Goal: Use online tool/utility: Utilize a website feature to perform a specific function

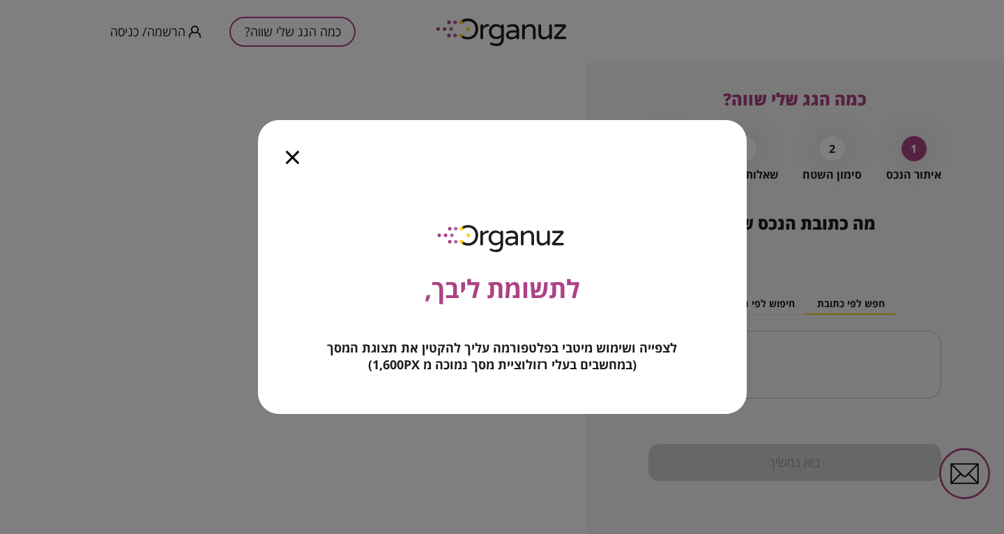
click at [299, 149] on div at bounding box center [292, 149] width 69 height 59
click at [292, 152] on icon "button" at bounding box center [292, 157] width 13 height 13
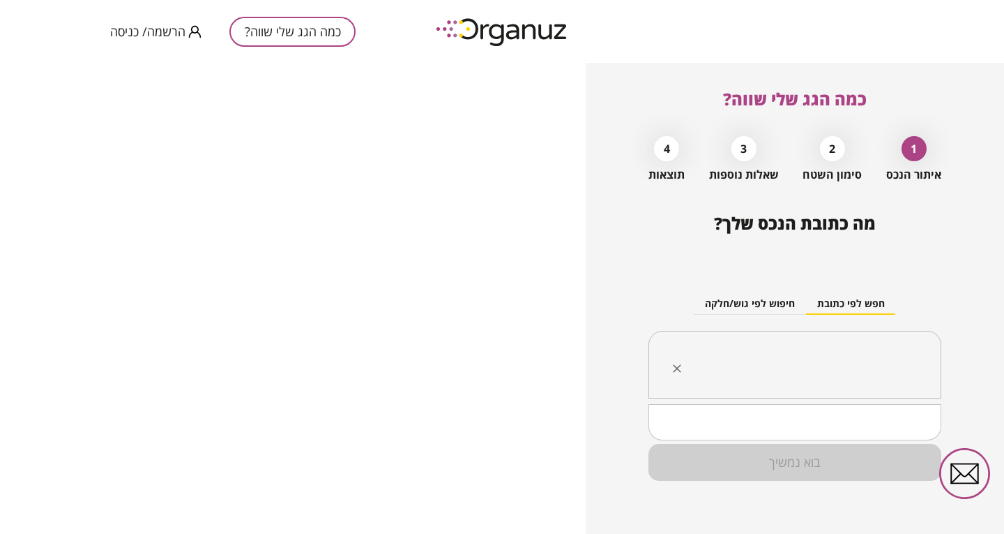
drag, startPoint x: 831, startPoint y: 371, endPoint x: 839, endPoint y: 363, distance: 11.4
click at [833, 370] on input "text" at bounding box center [800, 364] width 249 height 35
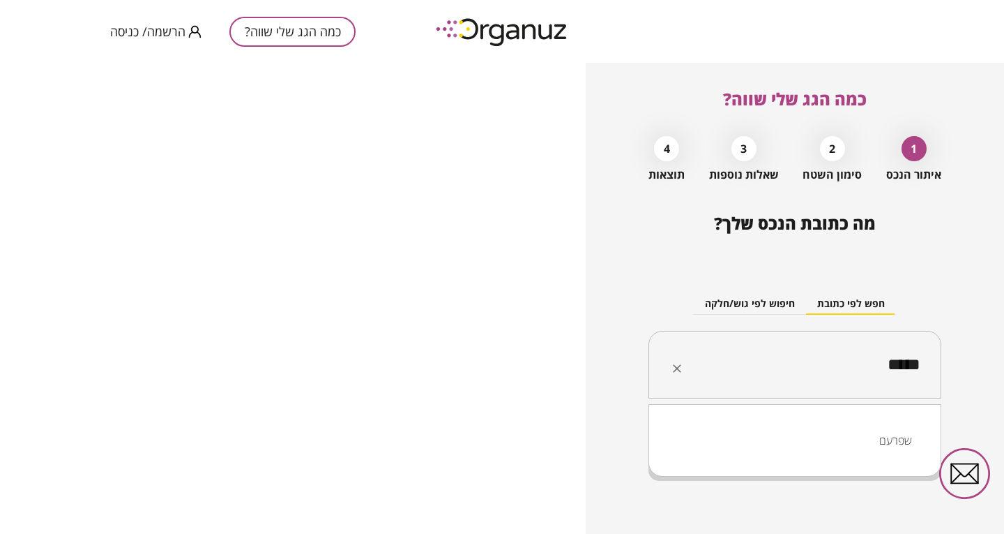
click at [898, 432] on li "שפרעם" at bounding box center [795, 440] width 257 height 25
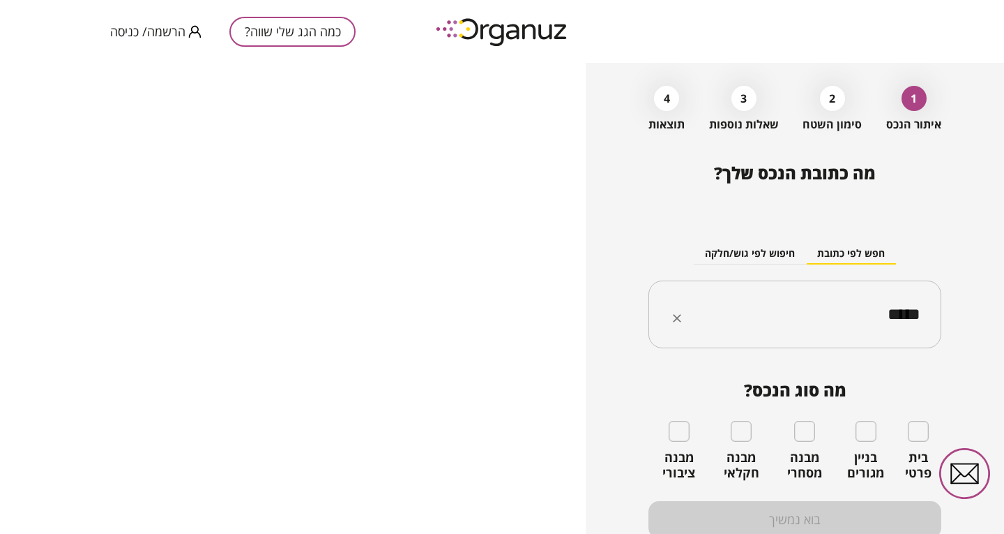
scroll to position [70, 0]
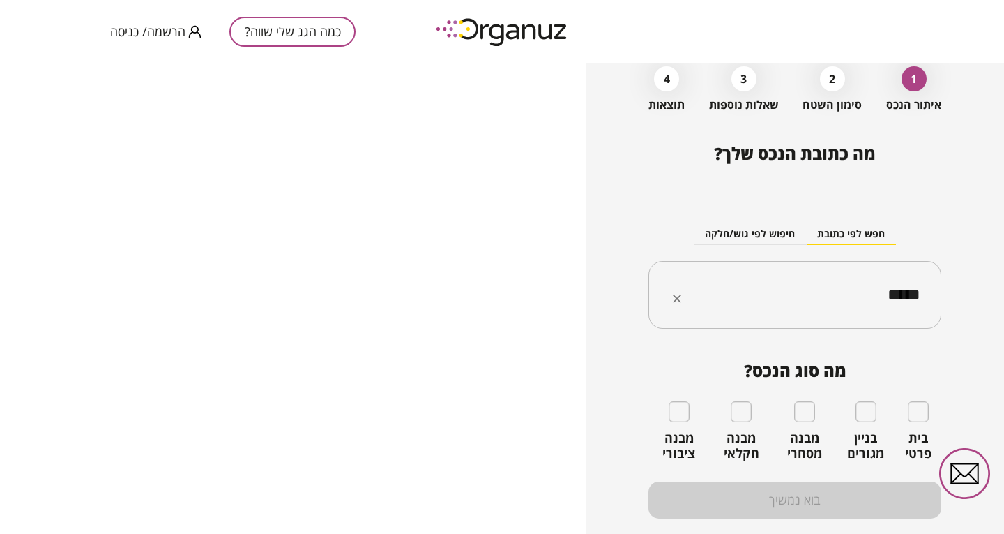
type input "*****"
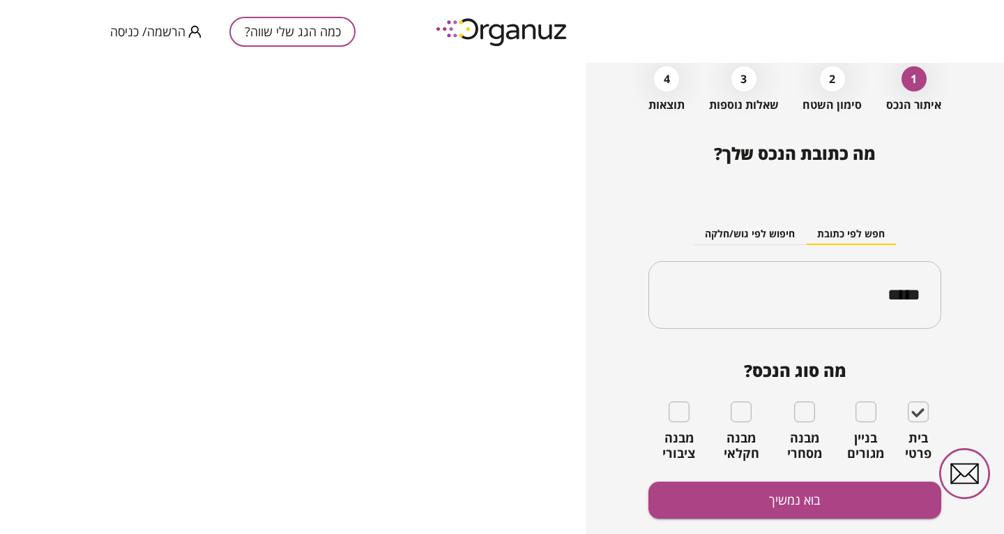
scroll to position [113, 0]
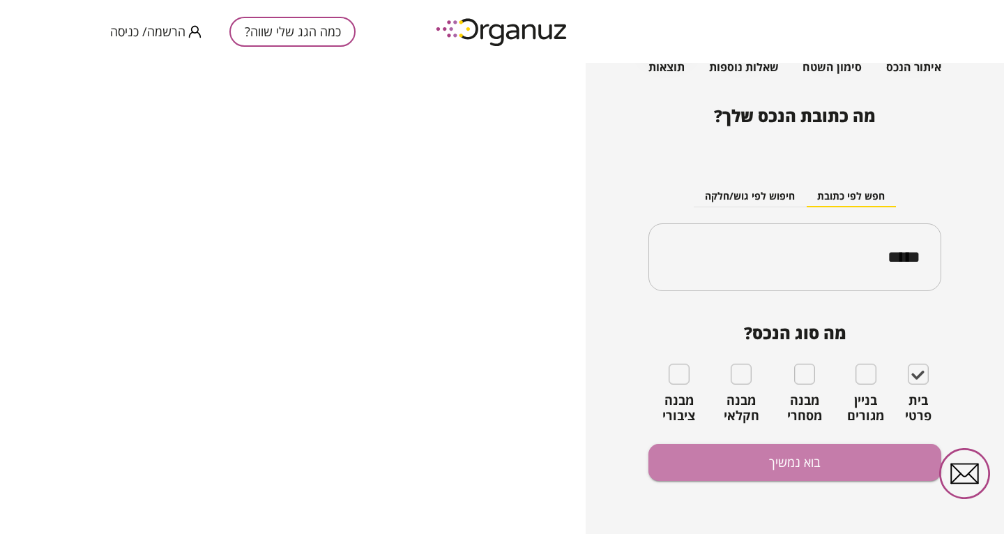
click at [783, 471] on button "בוא נמשיך" at bounding box center [795, 462] width 293 height 37
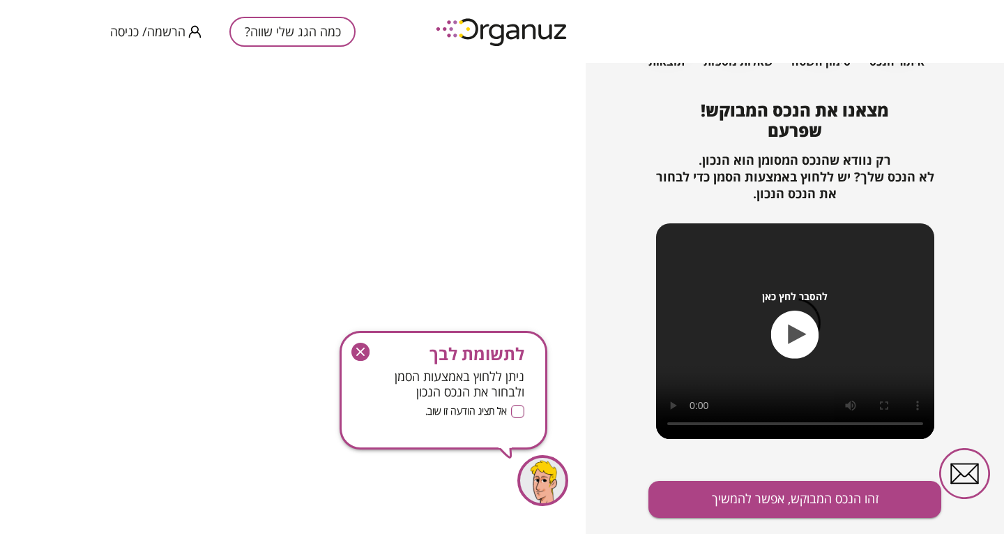
click at [776, 512] on button "זהו הנכס המבוקש, אפשר להמשיך" at bounding box center [795, 499] width 293 height 37
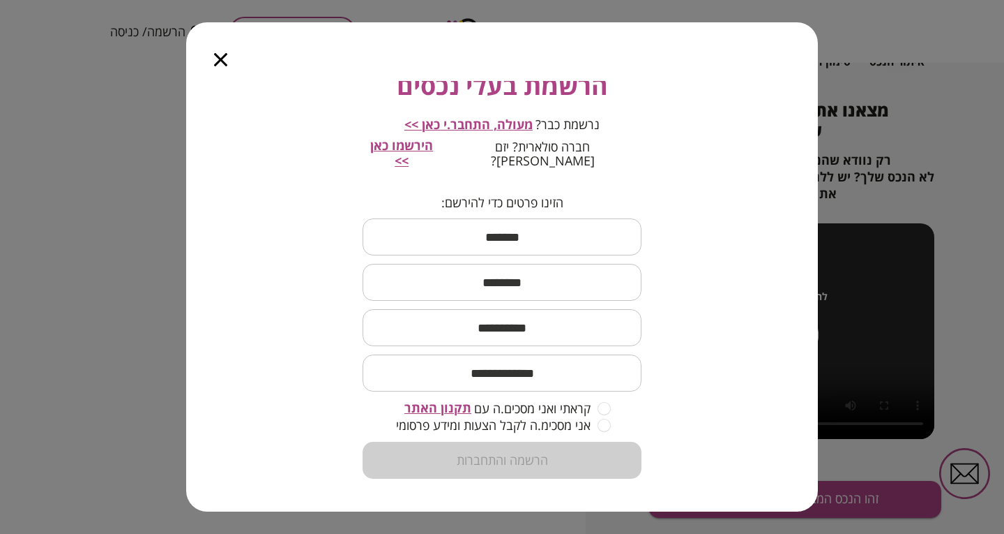
scroll to position [80, 0]
click at [227, 56] on div at bounding box center [220, 51] width 69 height 59
click at [492, 229] on input "text" at bounding box center [502, 236] width 279 height 41
click at [221, 56] on icon "button" at bounding box center [220, 59] width 13 height 13
